Goal: Task Accomplishment & Management: Manage account settings

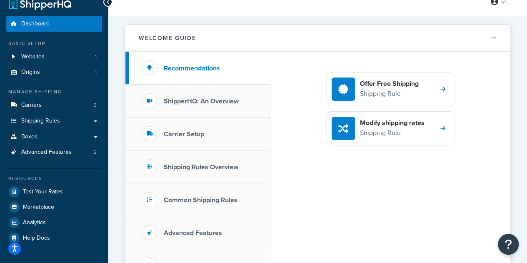
scroll to position [12, 0]
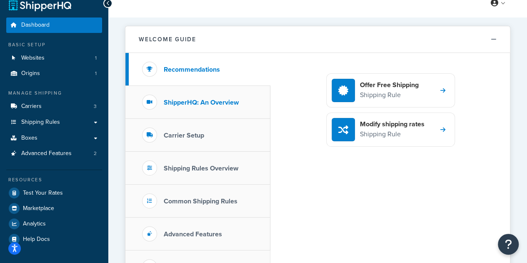
click at [194, 109] on li "ShipperHQ: An Overview" at bounding box center [197, 102] width 145 height 33
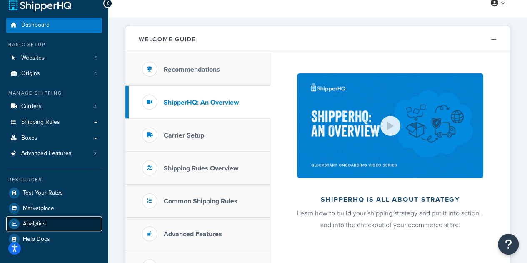
click at [32, 227] on span "Analytics" at bounding box center [34, 223] width 23 height 7
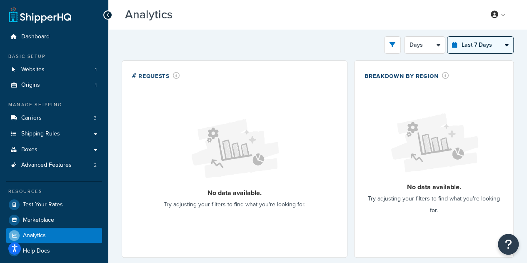
click at [471, 40] on select "Last 24 Hours Last 7 Days Last 30 Days Last 3 Months Last 6 Months Last 12 Mont…" at bounding box center [480, 45] width 66 height 17
select select "last_3_months"
click at [447, 37] on select "Last 24 Hours Last 7 Days Last 30 Days Last 3 Months Last 6 Months Last 12 Mont…" at bounding box center [480, 45] width 66 height 17
select select "1w"
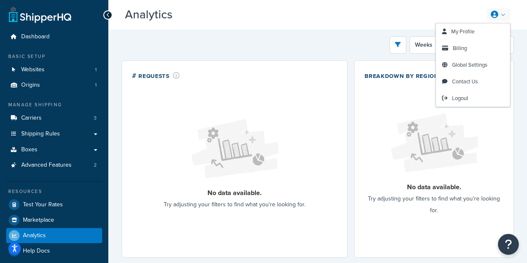
click at [501, 14] on link at bounding box center [498, 14] width 24 height 12
click at [455, 31] on span "My Profile" at bounding box center [462, 31] width 23 height 8
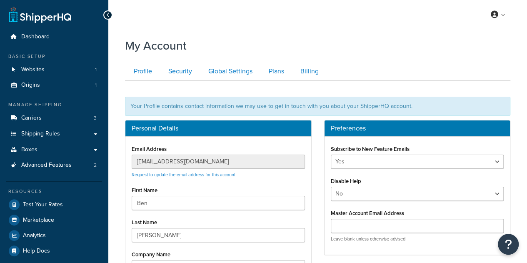
scroll to position [11, 0]
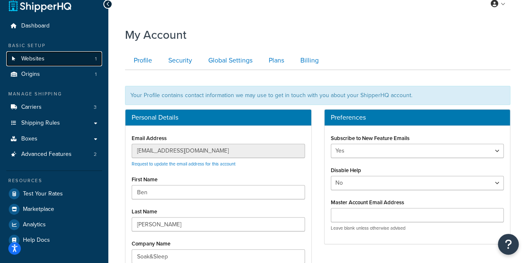
click at [39, 59] on span "Websites" at bounding box center [32, 58] width 23 height 7
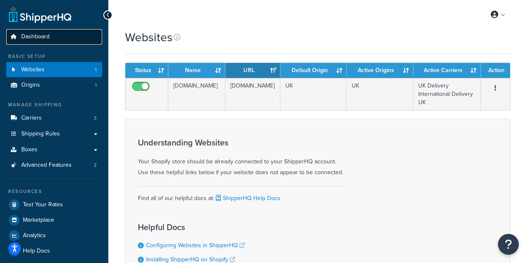
click at [28, 39] on span "Dashboard" at bounding box center [35, 36] width 28 height 7
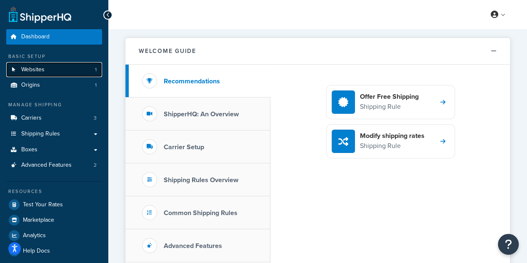
click at [29, 70] on span "Websites" at bounding box center [32, 69] width 23 height 7
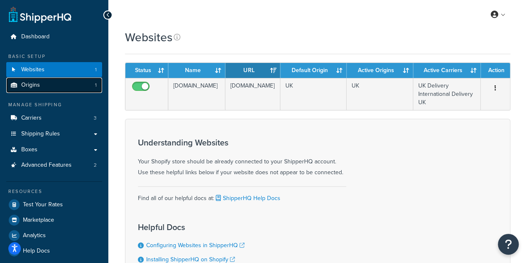
click at [35, 82] on span "Origins" at bounding box center [30, 85] width 19 height 7
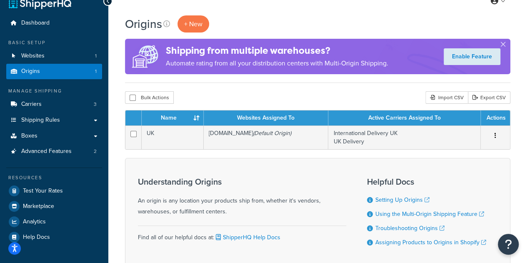
scroll to position [14, 0]
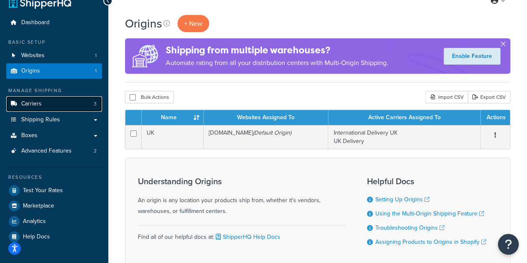
click at [45, 104] on link "Carriers 3" at bounding box center [54, 103] width 96 height 15
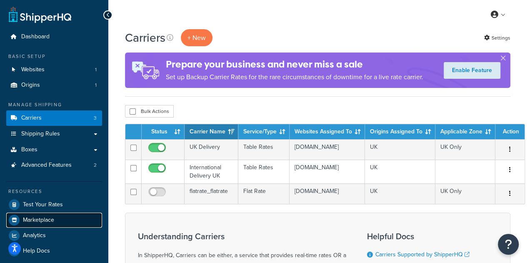
click at [34, 227] on link "Marketplace" at bounding box center [54, 219] width 96 height 15
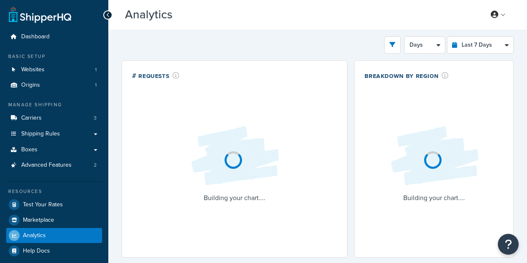
select select "last_7_days"
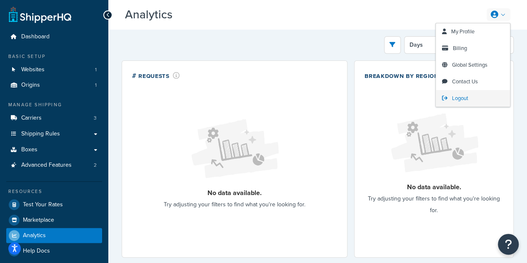
click at [458, 99] on span "Logout" at bounding box center [460, 98] width 16 height 8
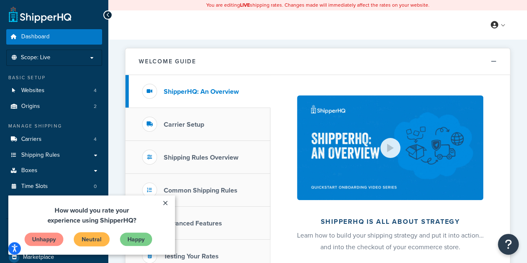
click at [89, 241] on link "Neutral" at bounding box center [92, 239] width 36 height 14
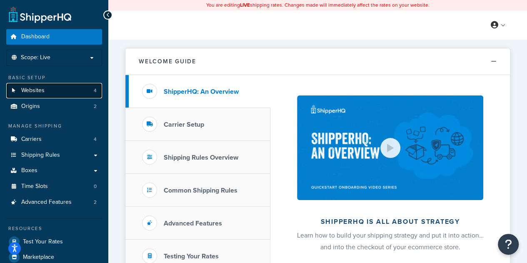
click at [31, 95] on link "Websites 4" at bounding box center [54, 90] width 96 height 15
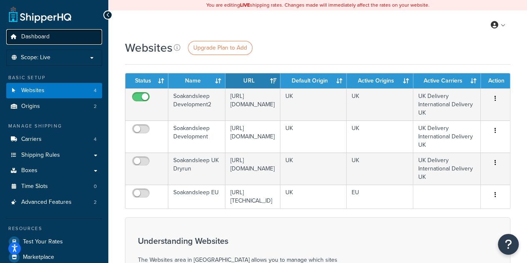
click at [23, 40] on span "Dashboard" at bounding box center [35, 36] width 28 height 7
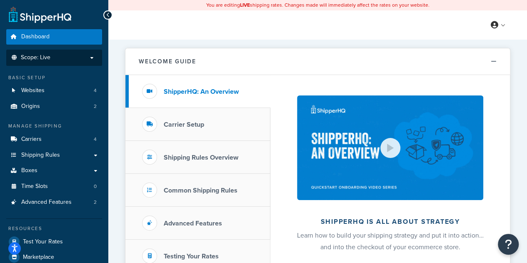
click at [94, 60] on p "Scope: Live" at bounding box center [54, 57] width 88 height 7
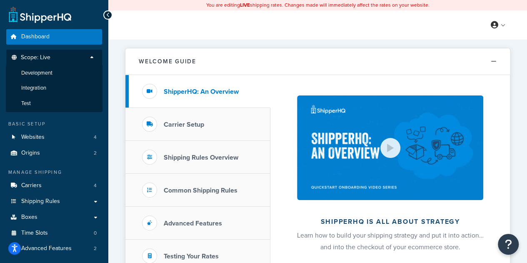
click at [94, 60] on p "Scope: Live" at bounding box center [54, 59] width 88 height 11
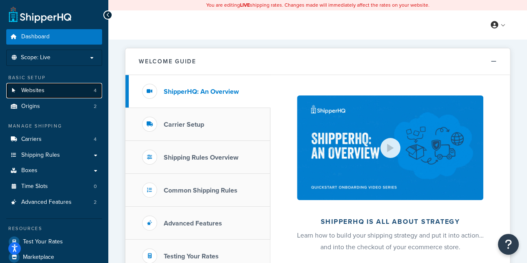
click at [26, 87] on span "Websites" at bounding box center [32, 90] width 23 height 7
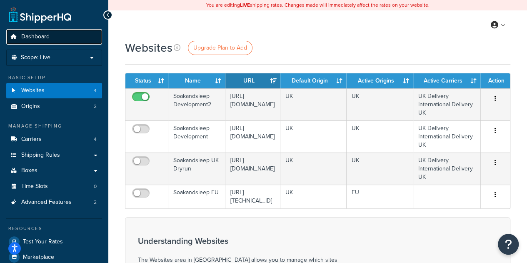
click at [13, 36] on icon at bounding box center [14, 36] width 8 height 5
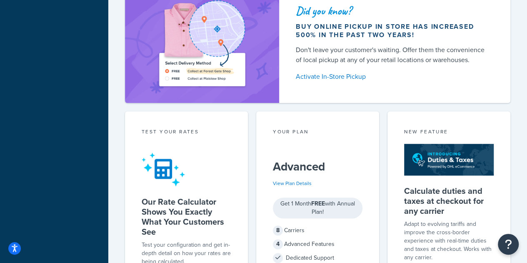
scroll to position [338, 0]
click at [296, 181] on link "View Plan Details" at bounding box center [292, 183] width 39 height 7
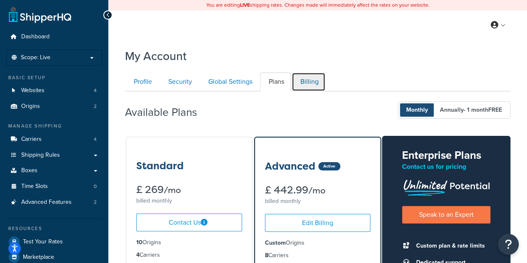
click at [303, 78] on link "Billing" at bounding box center [308, 81] width 34 height 19
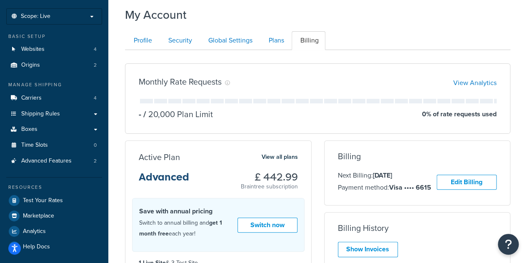
scroll to position [19, 0]
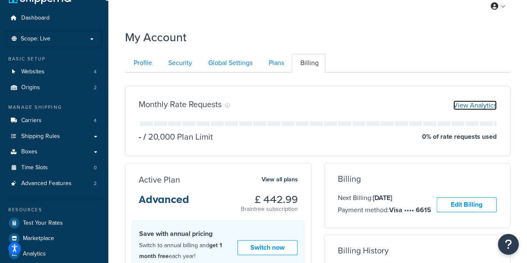
click at [470, 106] on link "View Analytics" at bounding box center [474, 105] width 43 height 10
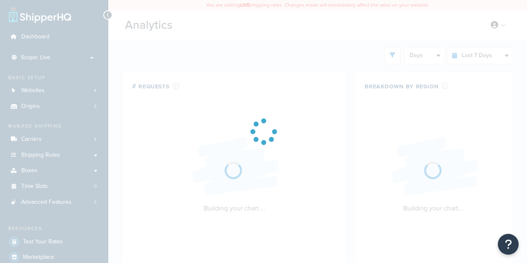
select select "last_7_days"
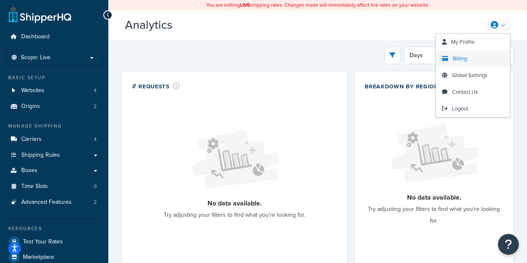
click at [474, 58] on link "Billing" at bounding box center [472, 58] width 74 height 17
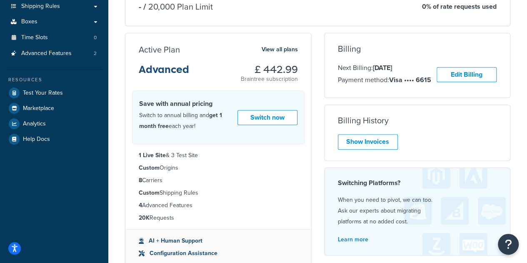
scroll to position [152, 0]
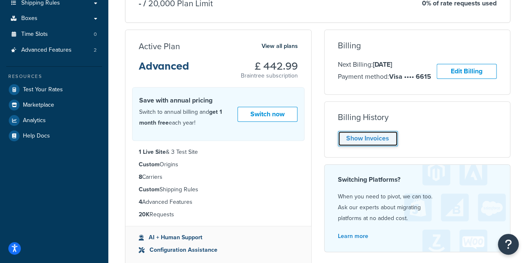
click at [342, 139] on link "Show Invoices" at bounding box center [368, 138] width 60 height 15
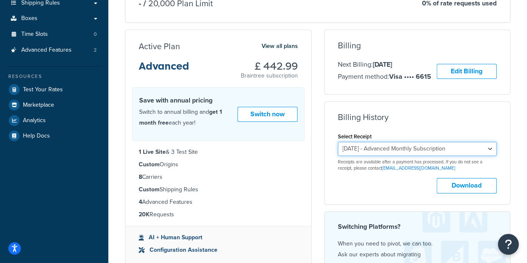
click at [363, 148] on select "September 8, 2025 - Advanced Monthly Subscription August 8, 2025 - Advanced Mon…" at bounding box center [417, 149] width 159 height 14
click at [318, 204] on div "Billing Next Billing: 8 Oct 2025 Payment method: Visa •••• 6615 Edit Billing Un…" at bounding box center [417, 168] width 199 height 276
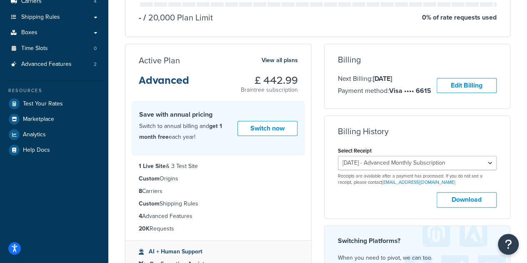
scroll to position [137, 0]
click at [386, 164] on select "September 8, 2025 - Advanced Monthly Subscription August 8, 2025 - Advanced Mon…" at bounding box center [417, 163] width 159 height 14
click at [459, 202] on button "Download" at bounding box center [466, 199] width 60 height 15
click at [396, 160] on select "September 8, 2025 - Advanced Monthly Subscription August 8, 2025 - Advanced Mon…" at bounding box center [417, 163] width 159 height 14
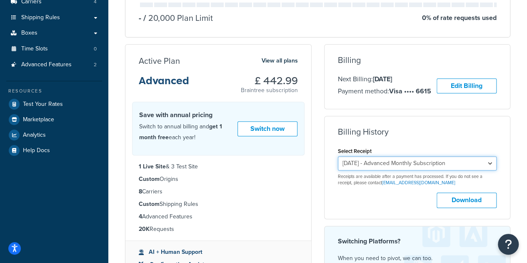
click at [338, 156] on select "September 8, 2025 - Advanced Monthly Subscription August 8, 2025 - Advanced Mon…" at bounding box center [417, 163] width 159 height 14
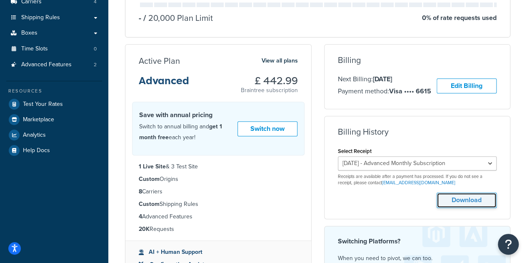
click at [452, 194] on button "Download" at bounding box center [466, 199] width 60 height 15
click at [499, 86] on div "Billing Next Billing: 8 Oct 2025 Payment method: Visa •••• 6615 Edit Billing Un…" at bounding box center [417, 76] width 186 height 42
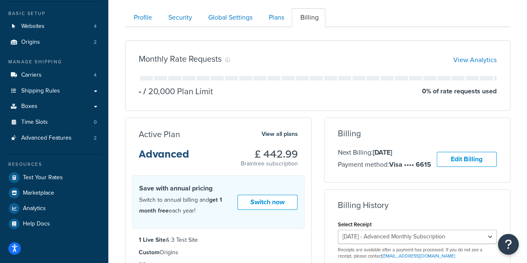
scroll to position [0, 0]
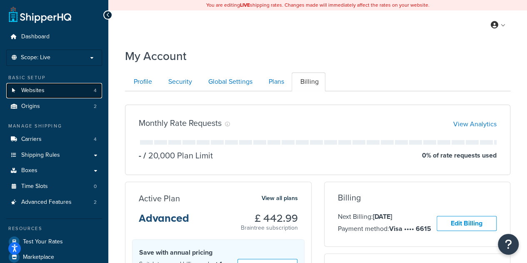
click at [43, 95] on link "Websites 4" at bounding box center [54, 90] width 96 height 15
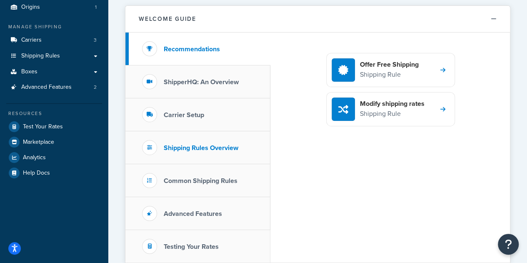
scroll to position [9, 0]
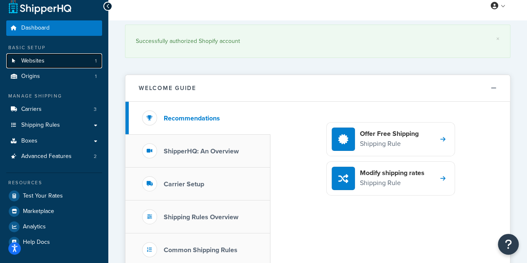
click at [16, 67] on link "Websites 1" at bounding box center [54, 60] width 96 height 15
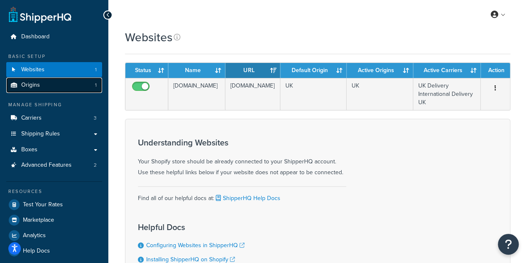
click at [25, 89] on span "Origins" at bounding box center [30, 85] width 19 height 7
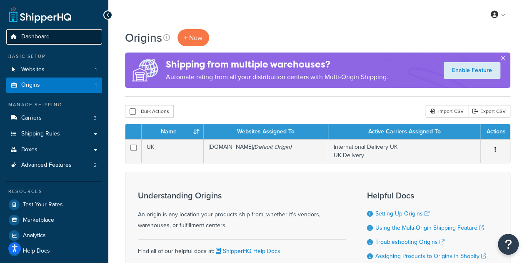
click at [27, 35] on span "Dashboard" at bounding box center [35, 36] width 28 height 7
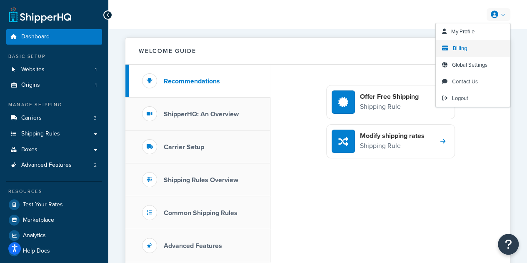
click at [467, 45] on link "Billing" at bounding box center [472, 48] width 74 height 17
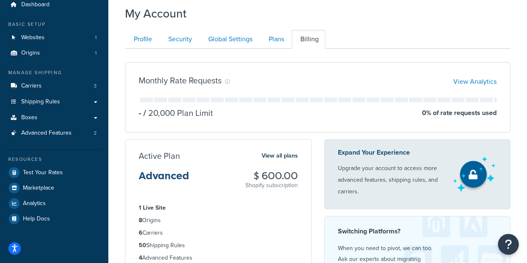
scroll to position [32, 0]
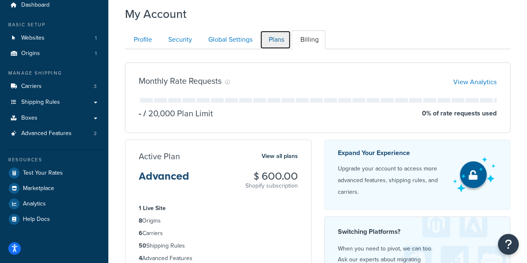
click at [270, 42] on link "Plans" at bounding box center [275, 39] width 31 height 19
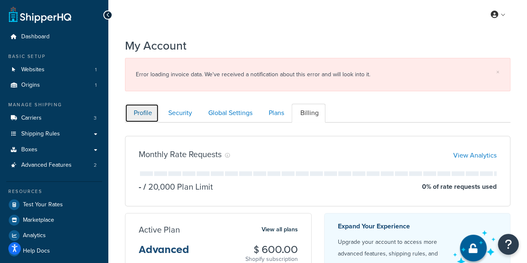
click at [145, 116] on link "Profile" at bounding box center [142, 113] width 34 height 19
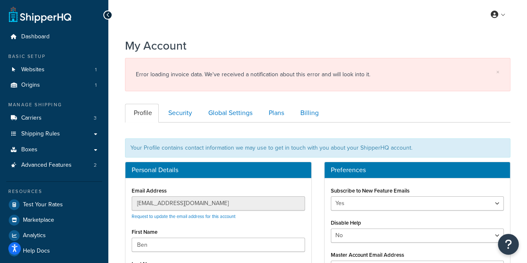
scroll to position [122, 0]
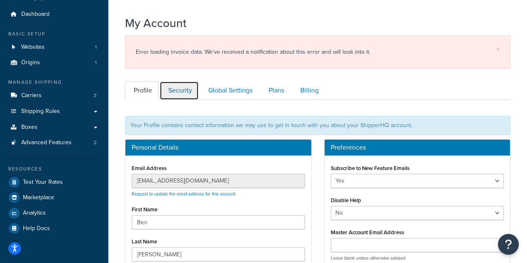
click at [179, 85] on link "Security" at bounding box center [178, 90] width 39 height 19
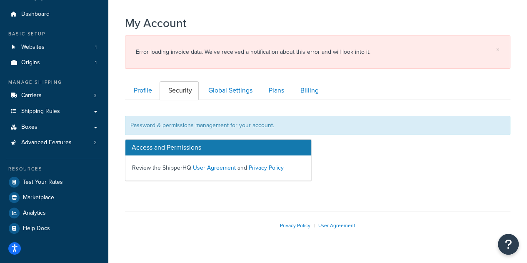
scroll to position [39, 0]
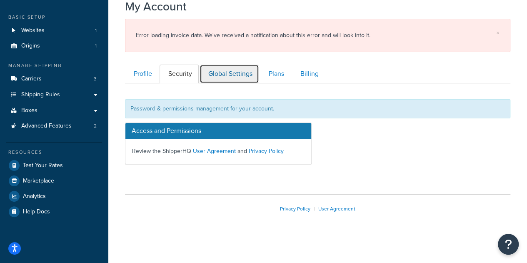
click at [214, 80] on link "Global Settings" at bounding box center [229, 74] width 60 height 19
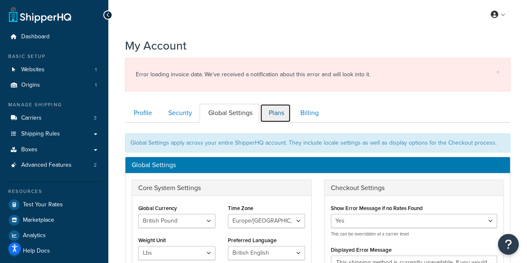
click at [268, 114] on link "Plans" at bounding box center [275, 113] width 31 height 19
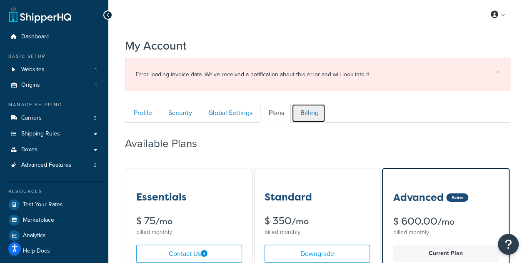
click at [313, 115] on link "Billing" at bounding box center [308, 113] width 34 height 19
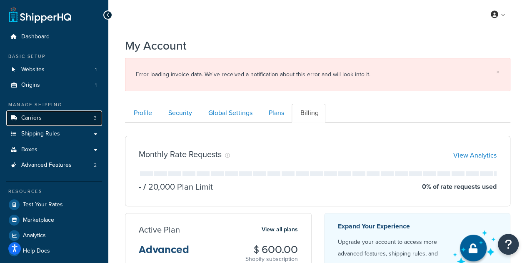
click at [41, 124] on link "Carriers 3" at bounding box center [54, 117] width 96 height 15
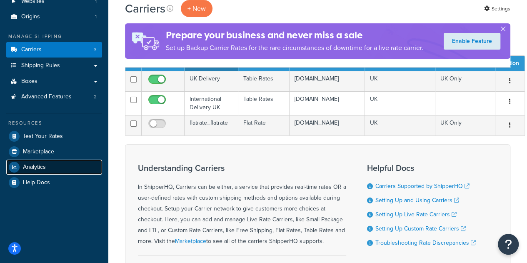
click at [40, 171] on link "Analytics" at bounding box center [54, 166] width 96 height 15
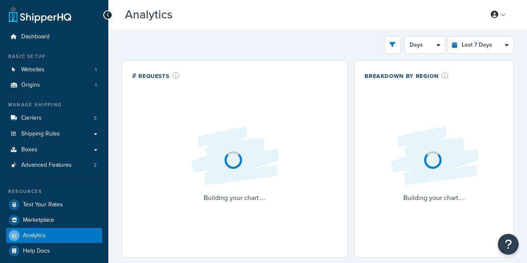
select select "last_7_days"
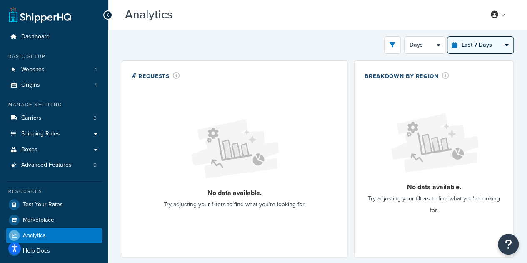
click at [487, 45] on select "Last 24 Hours Last 7 Days Last 30 Days Last 3 Months Last 6 Months Last 12 Mont…" at bounding box center [480, 45] width 66 height 17
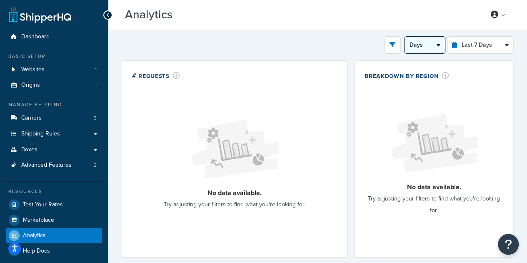
click at [428, 44] on select "Days 12 Hours 6 Hours" at bounding box center [424, 45] width 40 height 17
select select "12h"
click at [405, 37] on select "Days 12 Hours 6 Hours" at bounding box center [424, 45] width 40 height 17
click at [397, 47] on button "open filter drawer" at bounding box center [392, 44] width 17 height 17
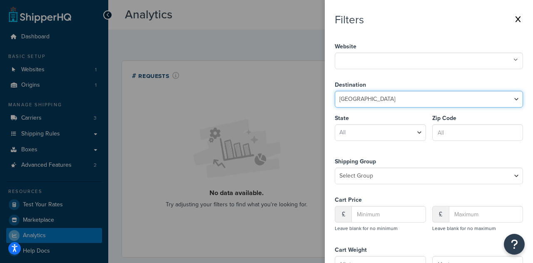
click at [402, 101] on select "United States United Kingdom Afghanistan Åland Islands Albania Algeria American…" at bounding box center [429, 99] width 188 height 17
select select "GB"
click at [335, 91] on select "United States United Kingdom Afghanistan Åland Islands Albania Algeria American…" at bounding box center [429, 99] width 188 height 17
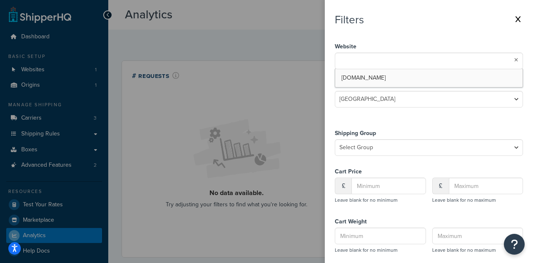
click at [410, 62] on ul at bounding box center [429, 60] width 188 height 17
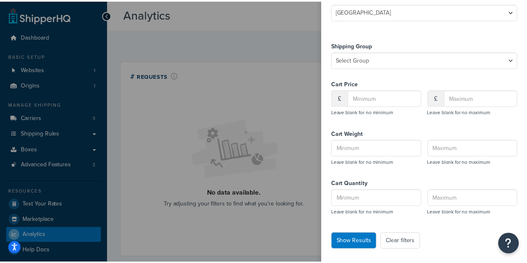
scroll to position [87, 0]
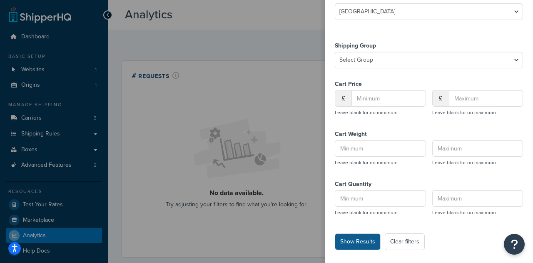
click at [357, 240] on button "Show Results" at bounding box center [358, 241] width 46 height 17
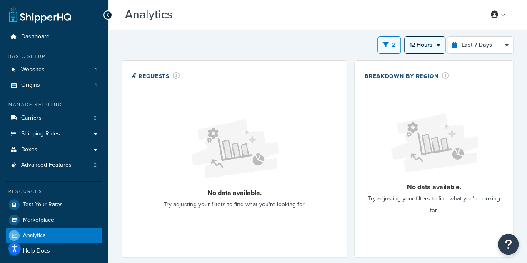
click at [421, 45] on select "Days 12 Hours 6 Hours" at bounding box center [424, 45] width 40 height 17
select select "1d"
click at [405, 37] on select "Days 12 Hours 6 Hours" at bounding box center [424, 45] width 40 height 17
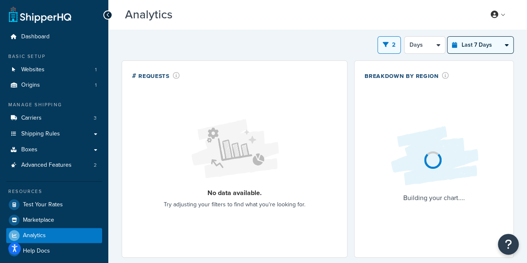
click at [470, 47] on select "Last 24 Hours Last 7 Days Last 30 Days Last 3 Months Last 6 Months Last 12 Mont…" at bounding box center [480, 45] width 66 height 17
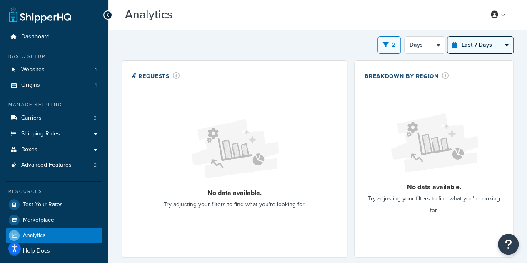
select select "last_30_days"
click at [447, 37] on select "Last 24 Hours Last 7 Days Last 30 Days Last 3 Months Last 6 Months Last 12 Mont…" at bounding box center [480, 45] width 66 height 17
select select "5d"
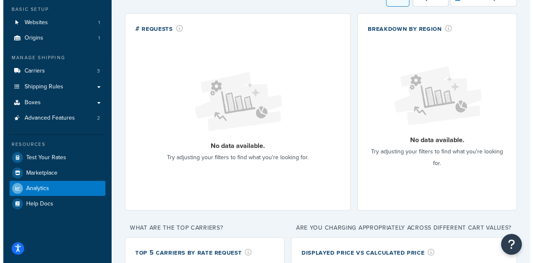
scroll to position [0, 0]
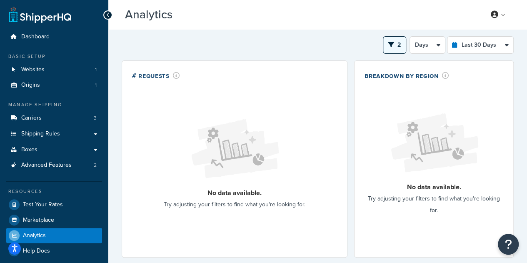
click at [398, 45] on button "2" at bounding box center [394, 44] width 23 height 17
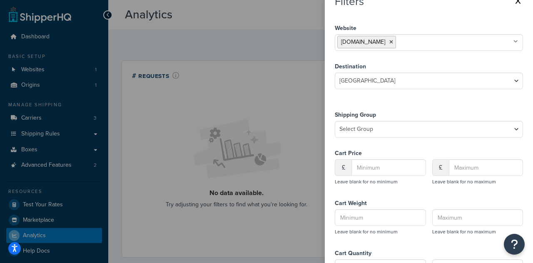
scroll to position [17, 0]
click at [393, 44] on icon at bounding box center [391, 42] width 4 height 5
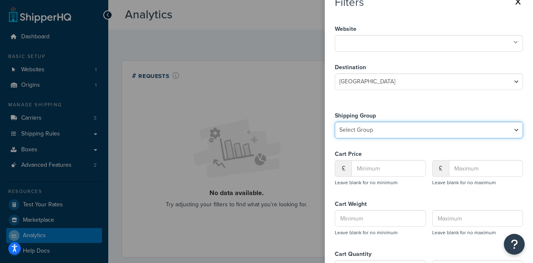
click at [405, 130] on select "Select Group All Products not assigned to a Shipping Group backorder furniture …" at bounding box center [429, 130] width 188 height 17
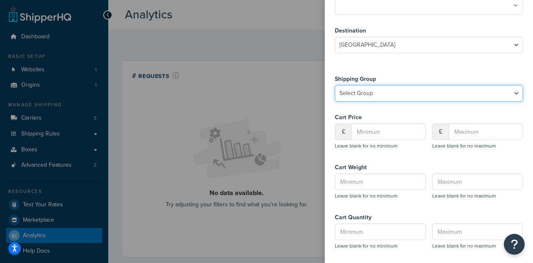
scroll to position [87, 0]
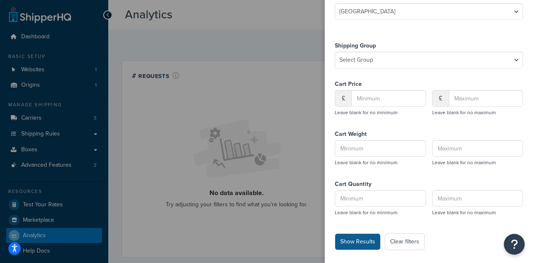
click at [352, 243] on button "Show Results" at bounding box center [358, 241] width 46 height 17
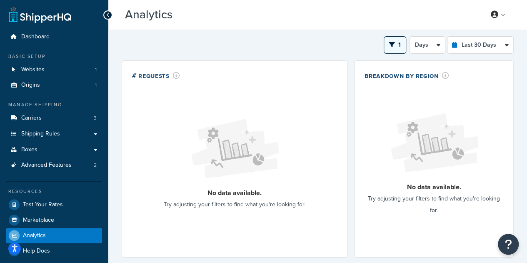
click at [404, 47] on button "1" at bounding box center [394, 44] width 22 height 17
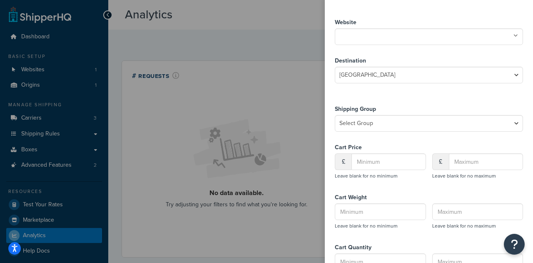
scroll to position [0, 0]
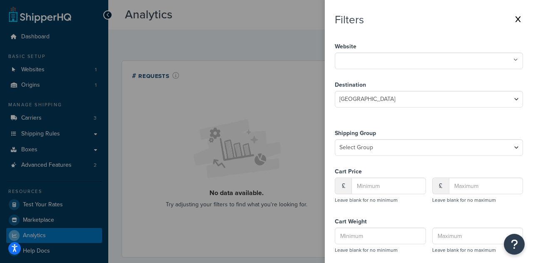
click at [403, 66] on ul at bounding box center [429, 60] width 188 height 17
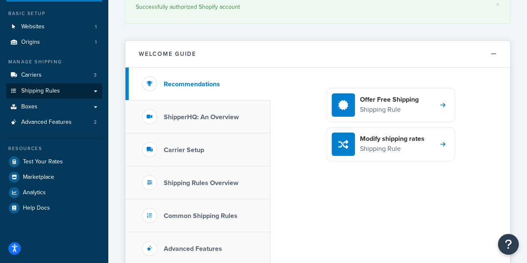
scroll to position [43, 0]
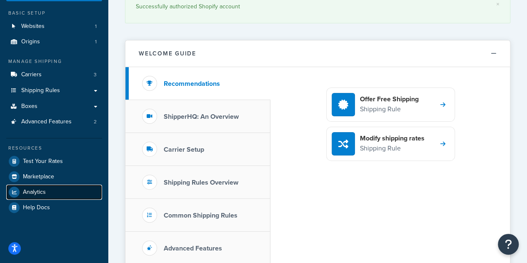
click at [37, 196] on link "Analytics" at bounding box center [54, 191] width 96 height 15
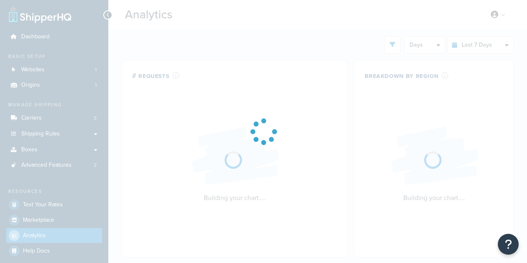
select select "last_7_days"
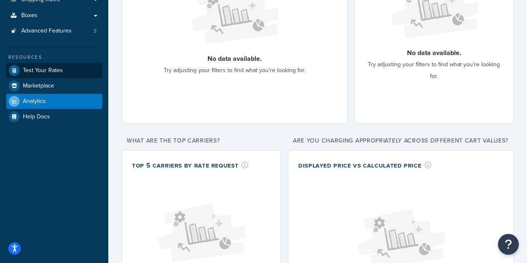
scroll to position [135, 0]
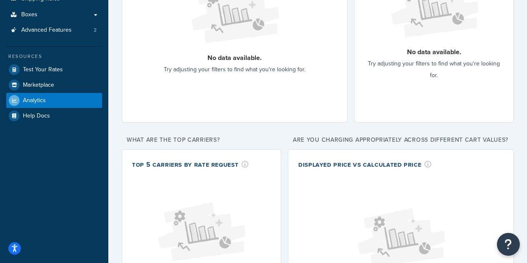
click at [499, 249] on button "Open Resource Center" at bounding box center [508, 244] width 23 height 23
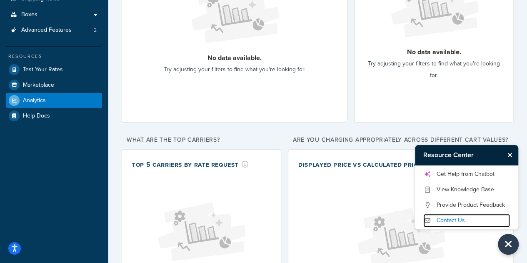
click at [469, 223] on link "Contact Us" at bounding box center [466, 220] width 87 height 13
click at [509, 155] on icon "Close Resource Center" at bounding box center [509, 155] width 5 height 7
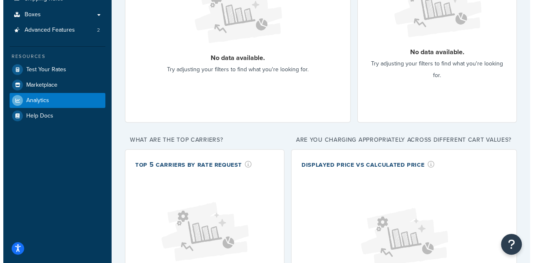
scroll to position [0, 0]
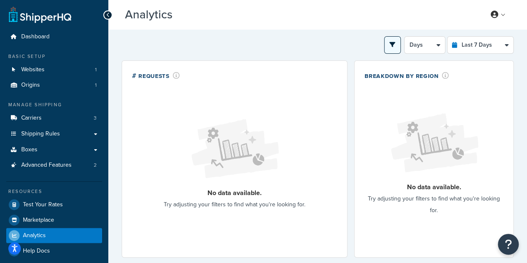
click at [391, 45] on icon "open filter drawer" at bounding box center [392, 45] width 6 height 6
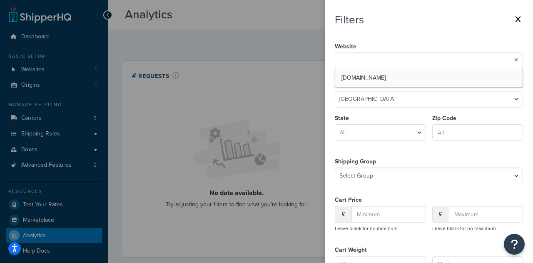
click at [398, 60] on input "text" at bounding box center [374, 59] width 74 height 9
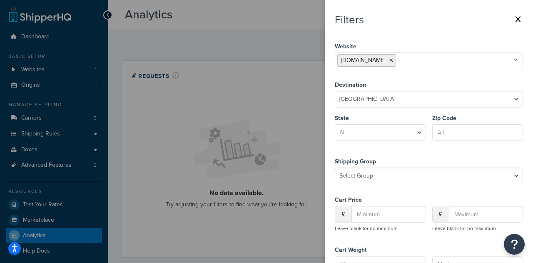
drag, startPoint x: 420, startPoint y: 77, endPoint x: 367, endPoint y: 80, distance: 53.8
drag, startPoint x: 419, startPoint y: 60, endPoint x: 345, endPoint y: 63, distance: 74.2
click at [345, 63] on li "[DOMAIN_NAME]" at bounding box center [366, 60] width 59 height 12
click at [456, 61] on ul "[DOMAIN_NAME]" at bounding box center [429, 60] width 188 height 17
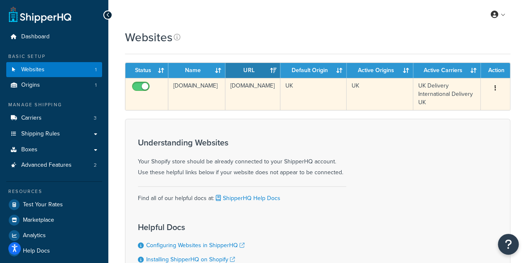
drag, startPoint x: 186, startPoint y: 101, endPoint x: 172, endPoint y: 85, distance: 21.9
click at [172, 85] on td "[DOMAIN_NAME]" at bounding box center [196, 94] width 57 height 32
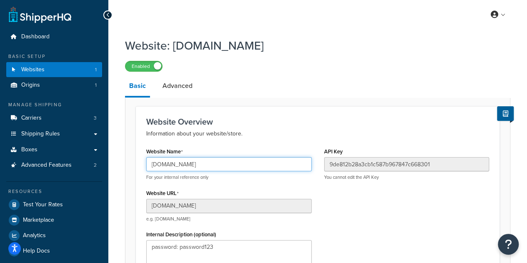
drag, startPoint x: 244, startPoint y: 163, endPoint x: 127, endPoint y: 159, distance: 117.9
click at [127, 159] on form "Website Overview Information about your website/store. Website Name [DOMAIN_NAM…" at bounding box center [317, 268] width 384 height 324
